Goal: Leave review/rating

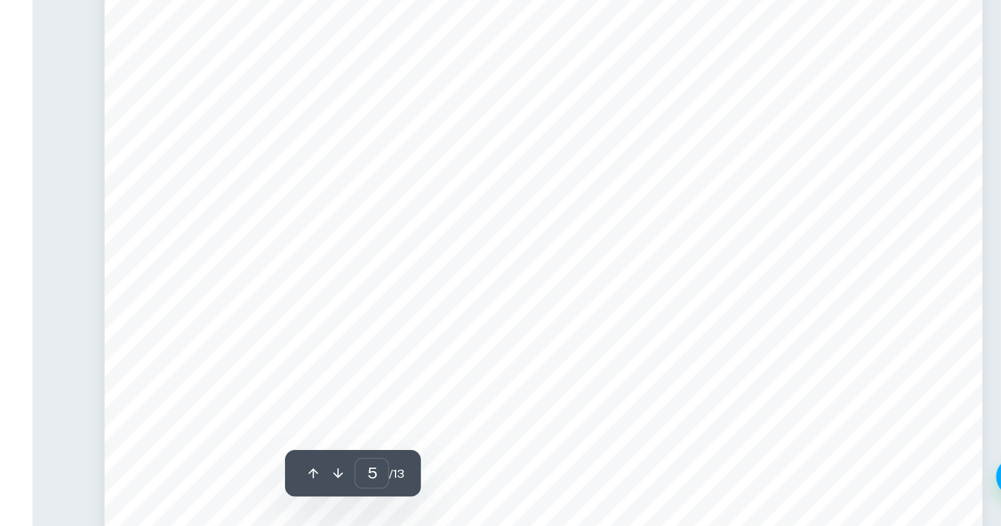
scroll to position [3711, 0]
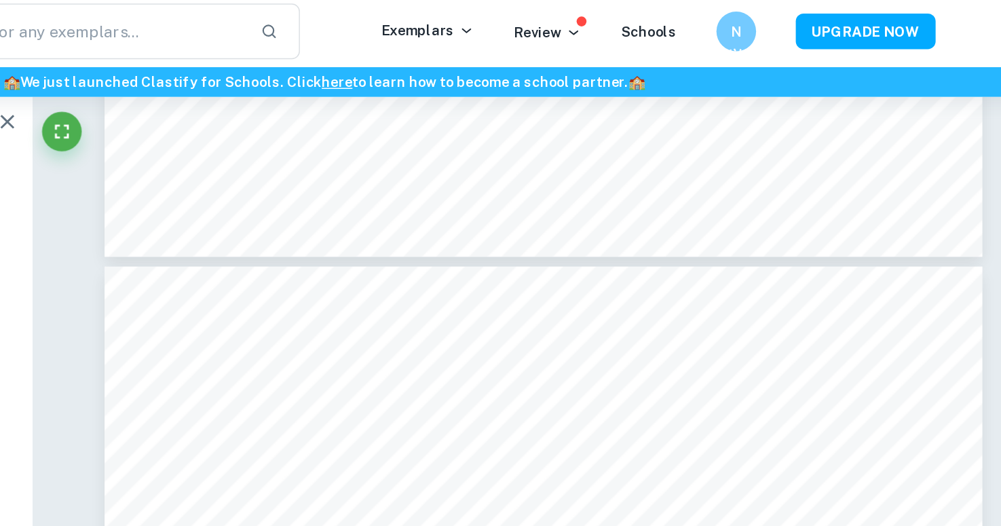
type input "4"
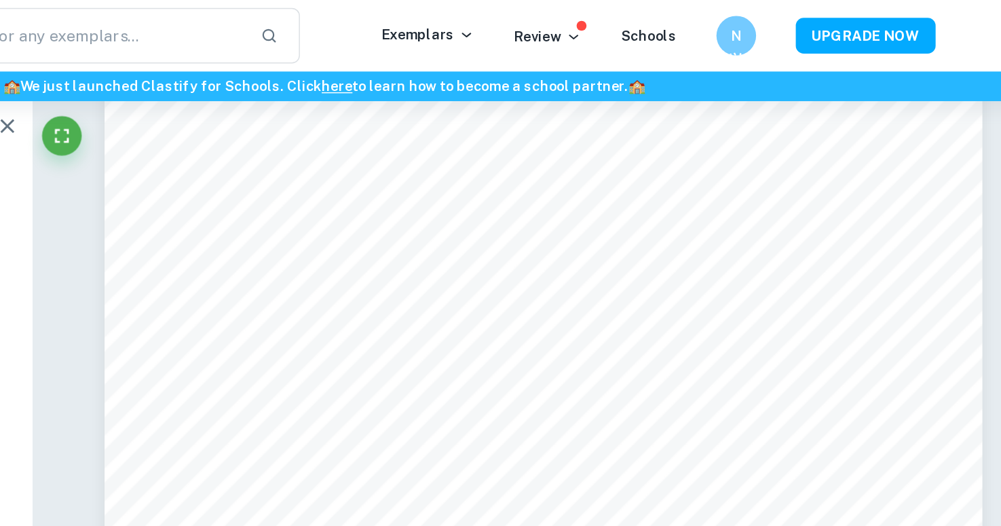
scroll to position [2983, 0]
